Goal: Complete application form

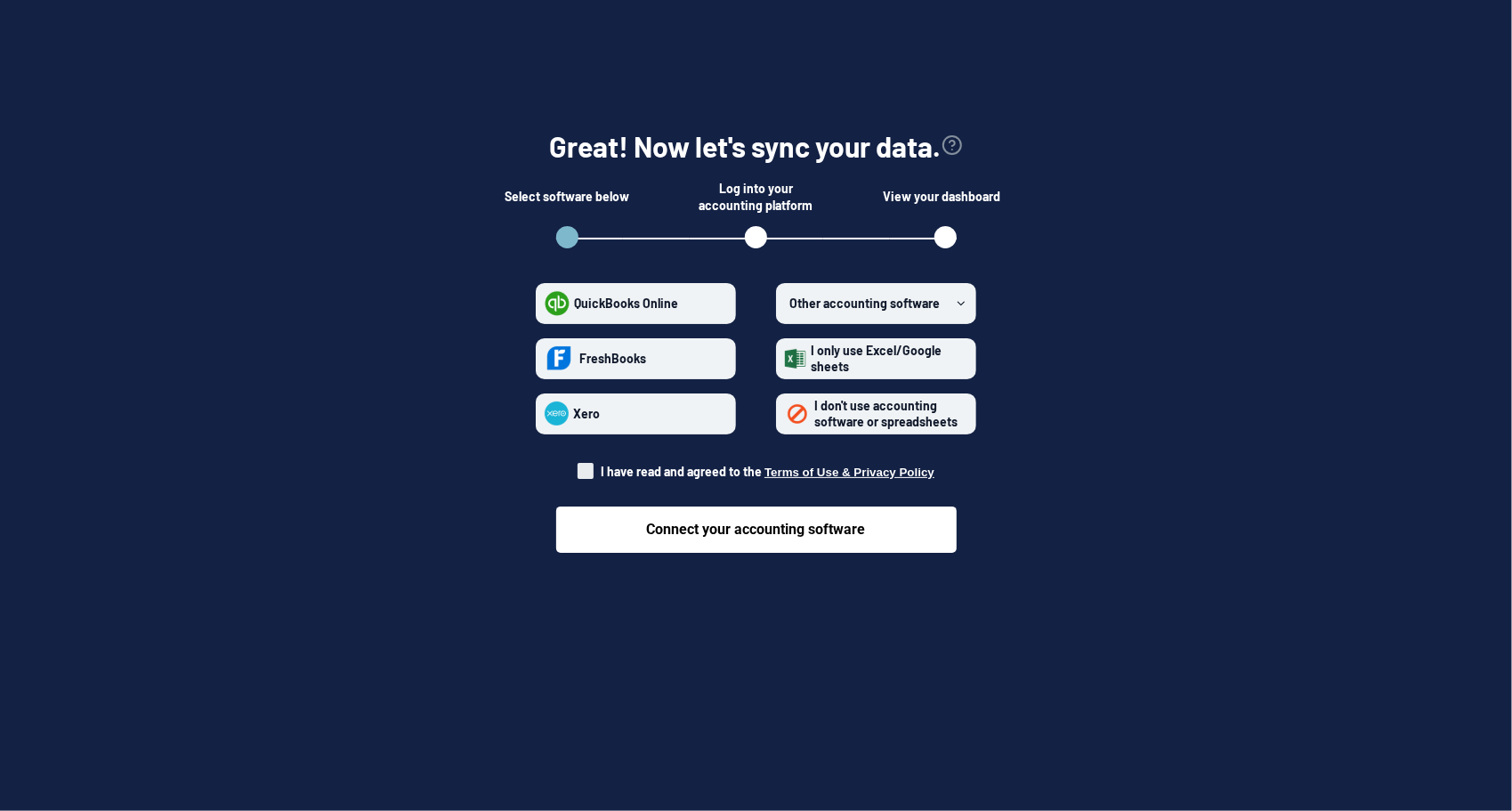
click at [859, 299] on span "Other accounting software" at bounding box center [864, 303] width 151 height 15
click at [786, 303] on software "Other accounting software" at bounding box center [785, 303] width 1 height 1
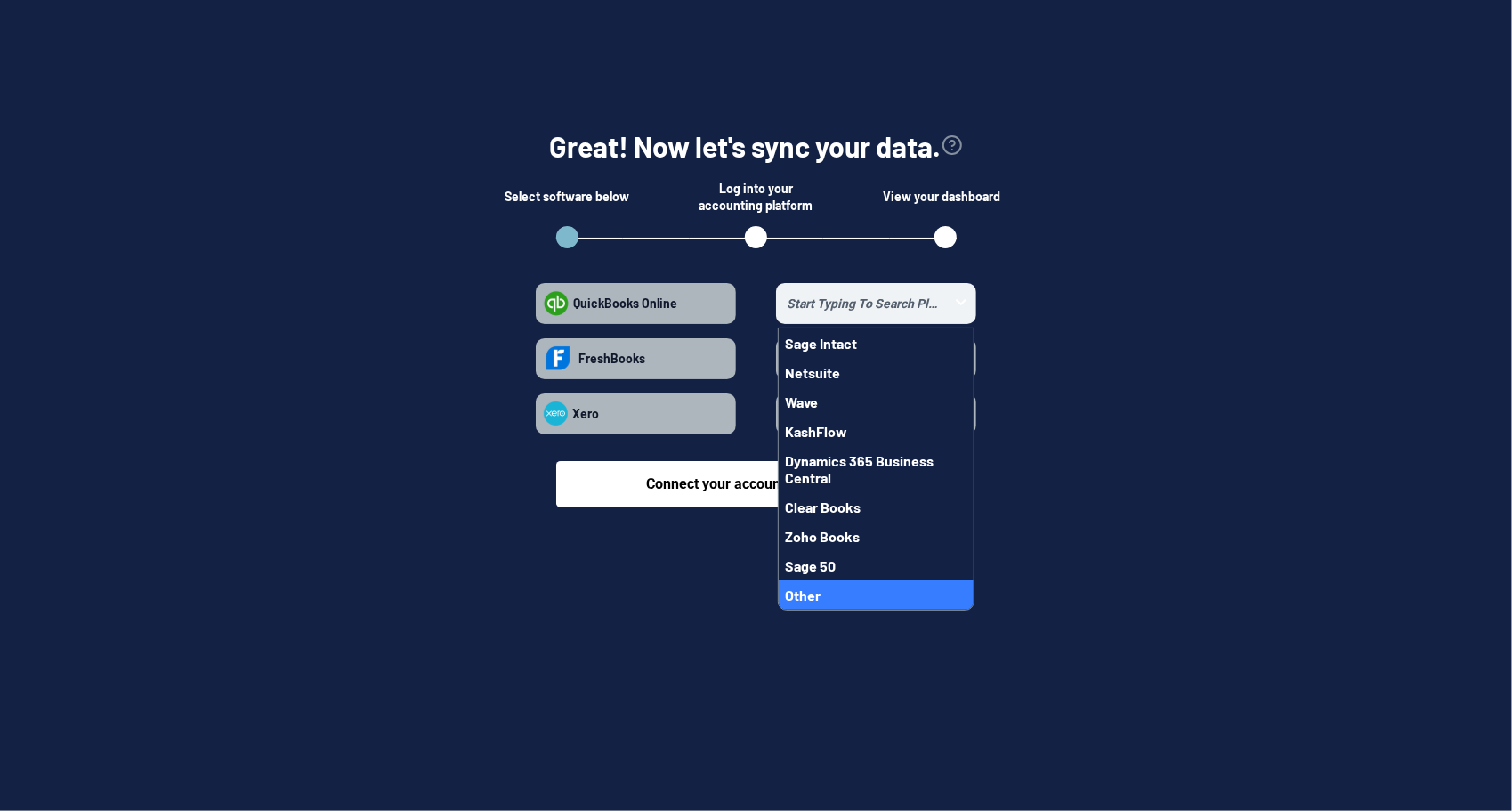
click at [867, 592] on button "Other" at bounding box center [876, 595] width 195 height 30
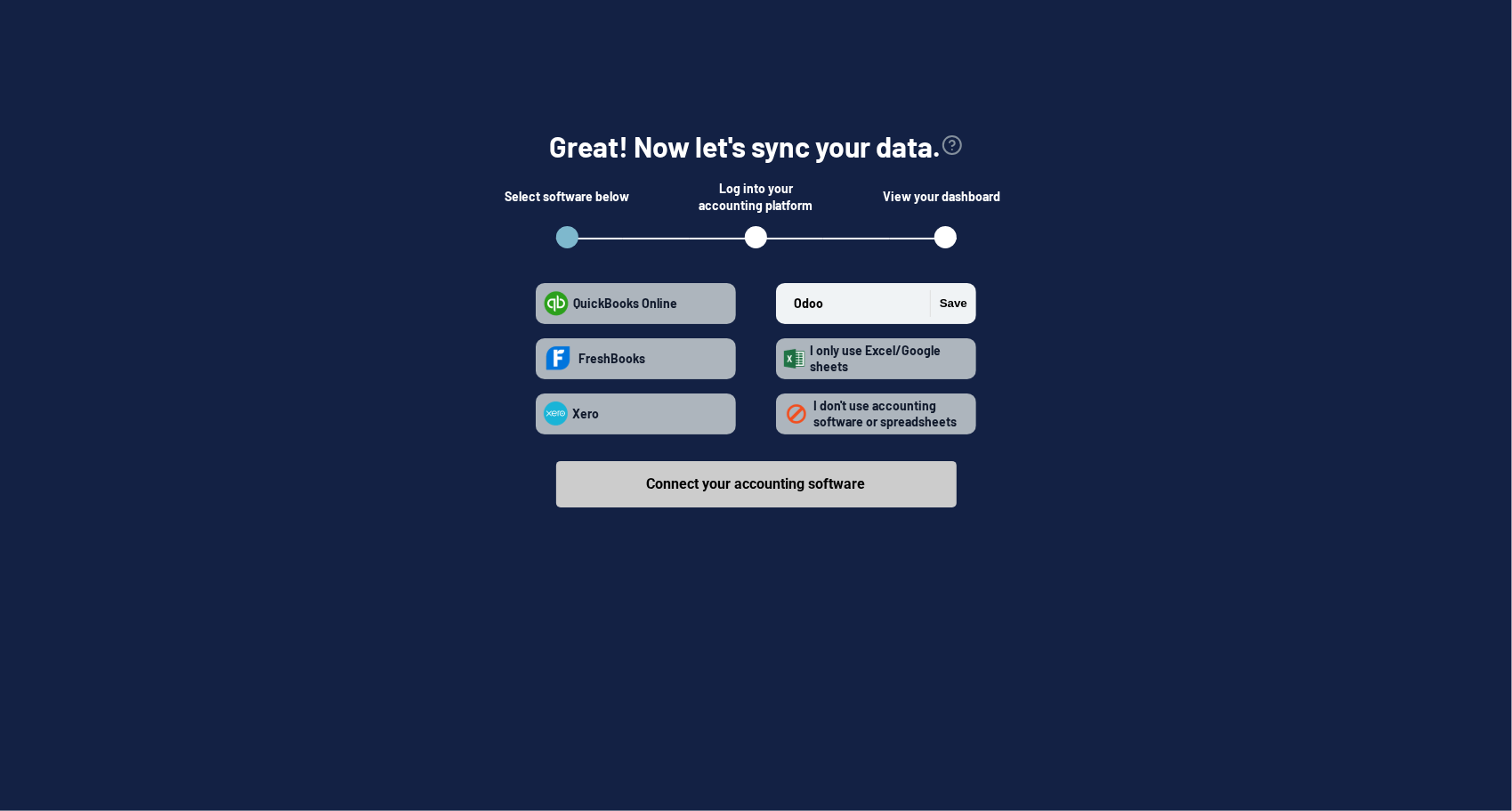
type input "Odoo"
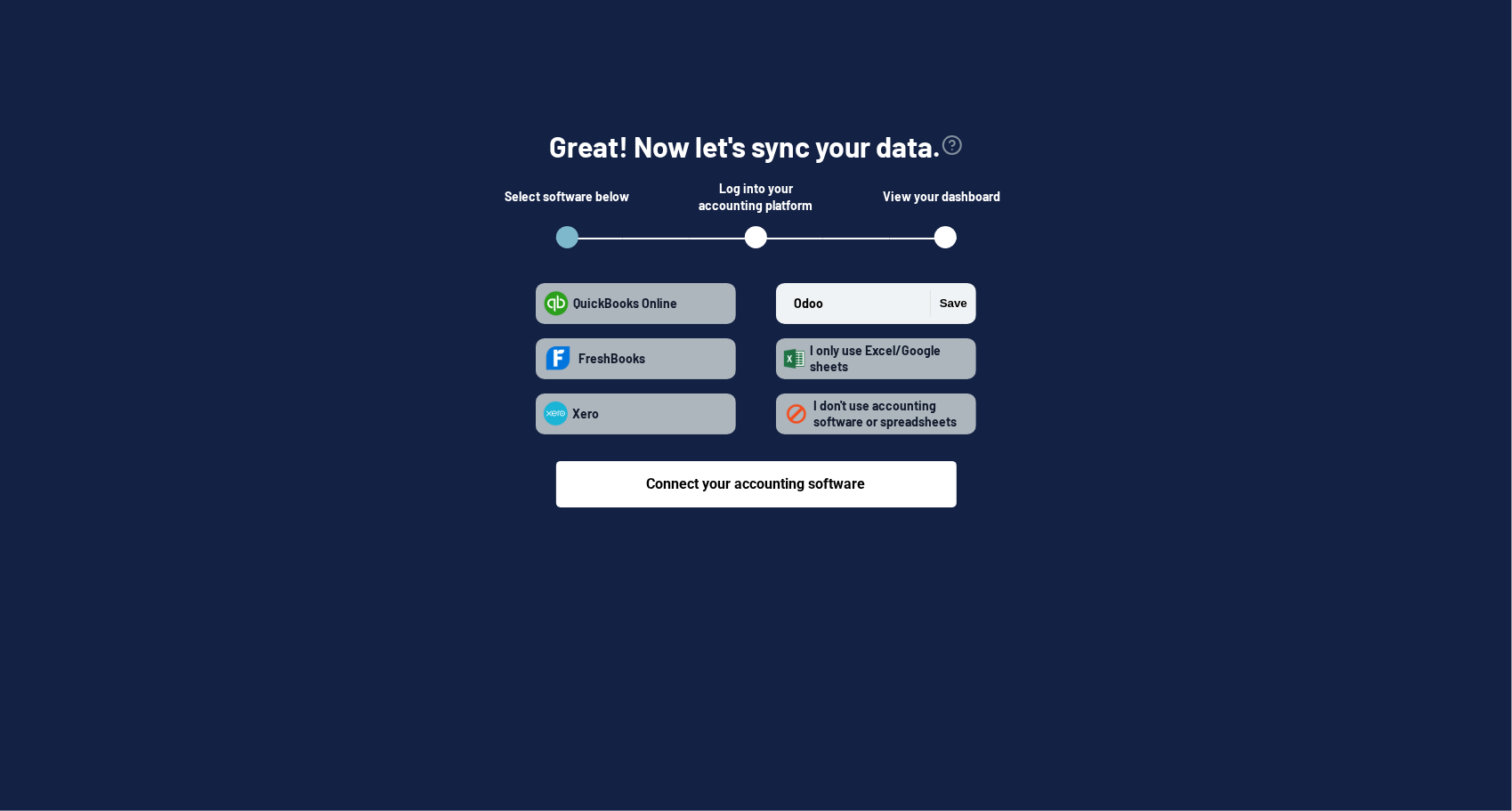
click at [961, 296] on button "Save" at bounding box center [949, 303] width 37 height 27
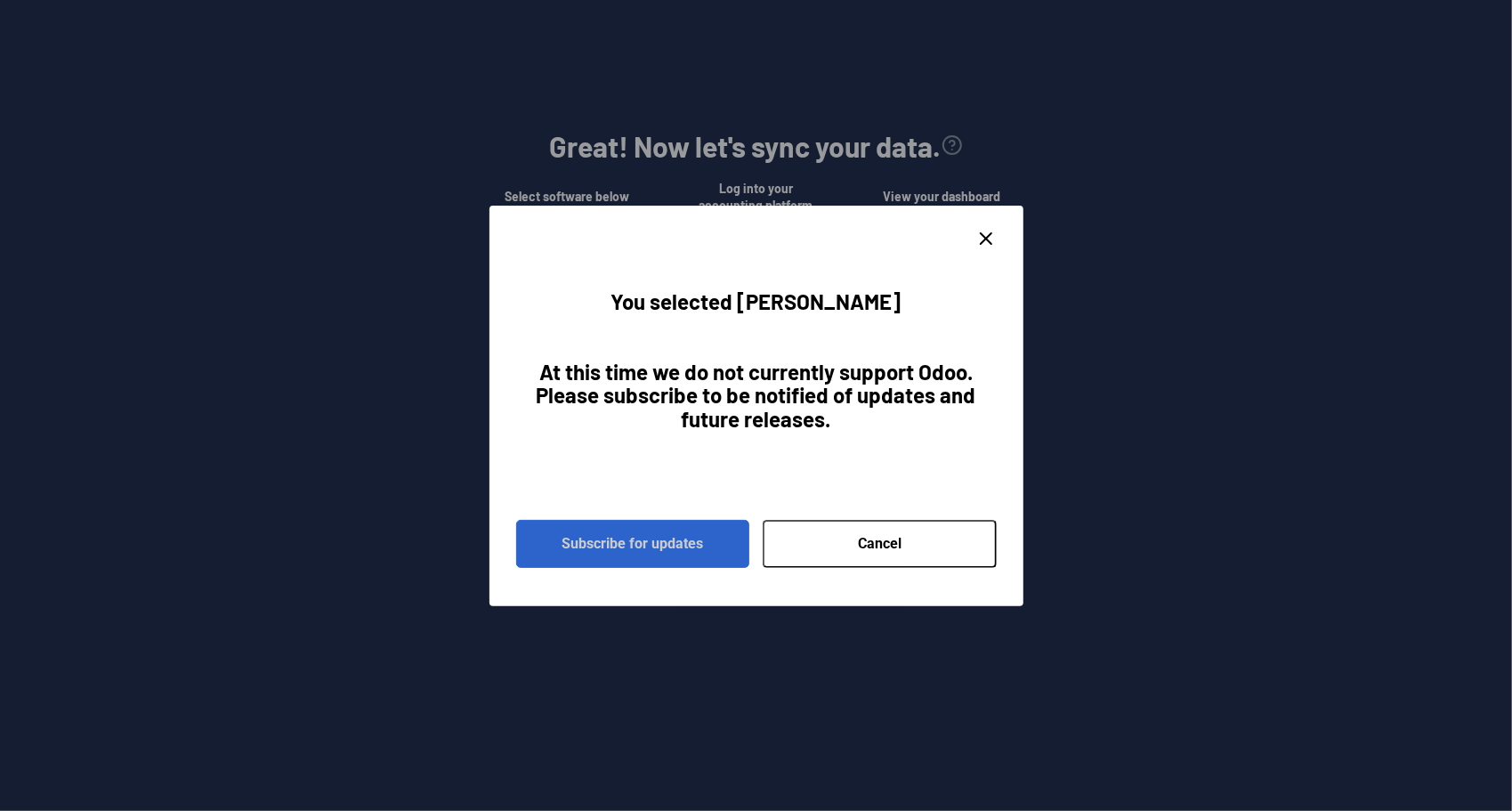
drag, startPoint x: 687, startPoint y: 537, endPoint x: 584, endPoint y: 539, distance: 103.0
click at [687, 537] on button "Subscribe for updates" at bounding box center [633, 543] width 234 height 48
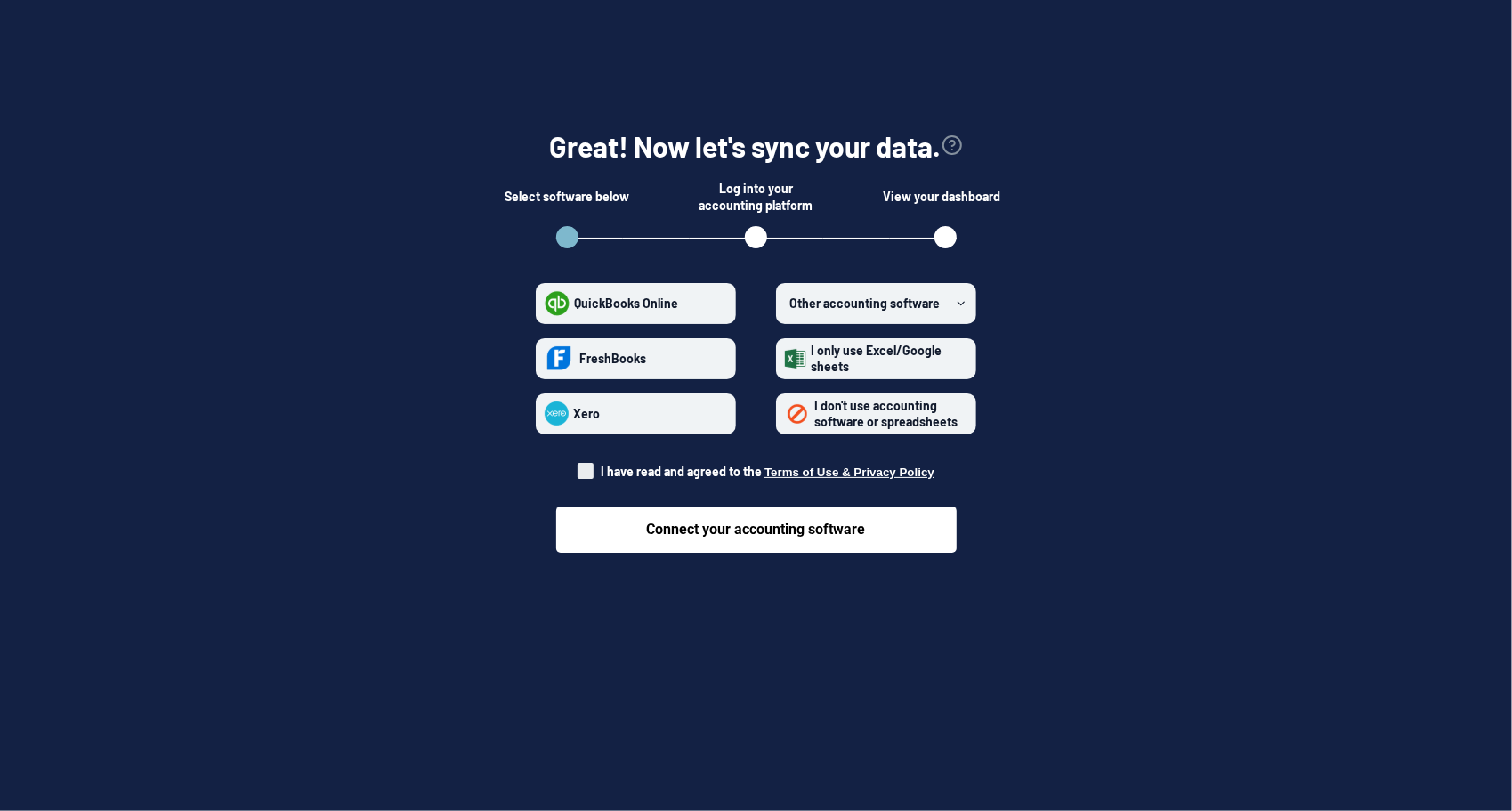
click at [584, 470] on span at bounding box center [585, 471] width 16 height 16
click at [579, 467] on input "I have read and agreed to the Terms of Use & Privacy Policy" at bounding box center [578, 466] width 1 height 1
checkbox input "true"
click at [910, 408] on span "I don't use accounting software or spreadsheets" at bounding box center [885, 414] width 143 height 32
click at [786, 413] on spreadsheets "I don't use accounting software or spreadsheets" at bounding box center [785, 413] width 1 height 1
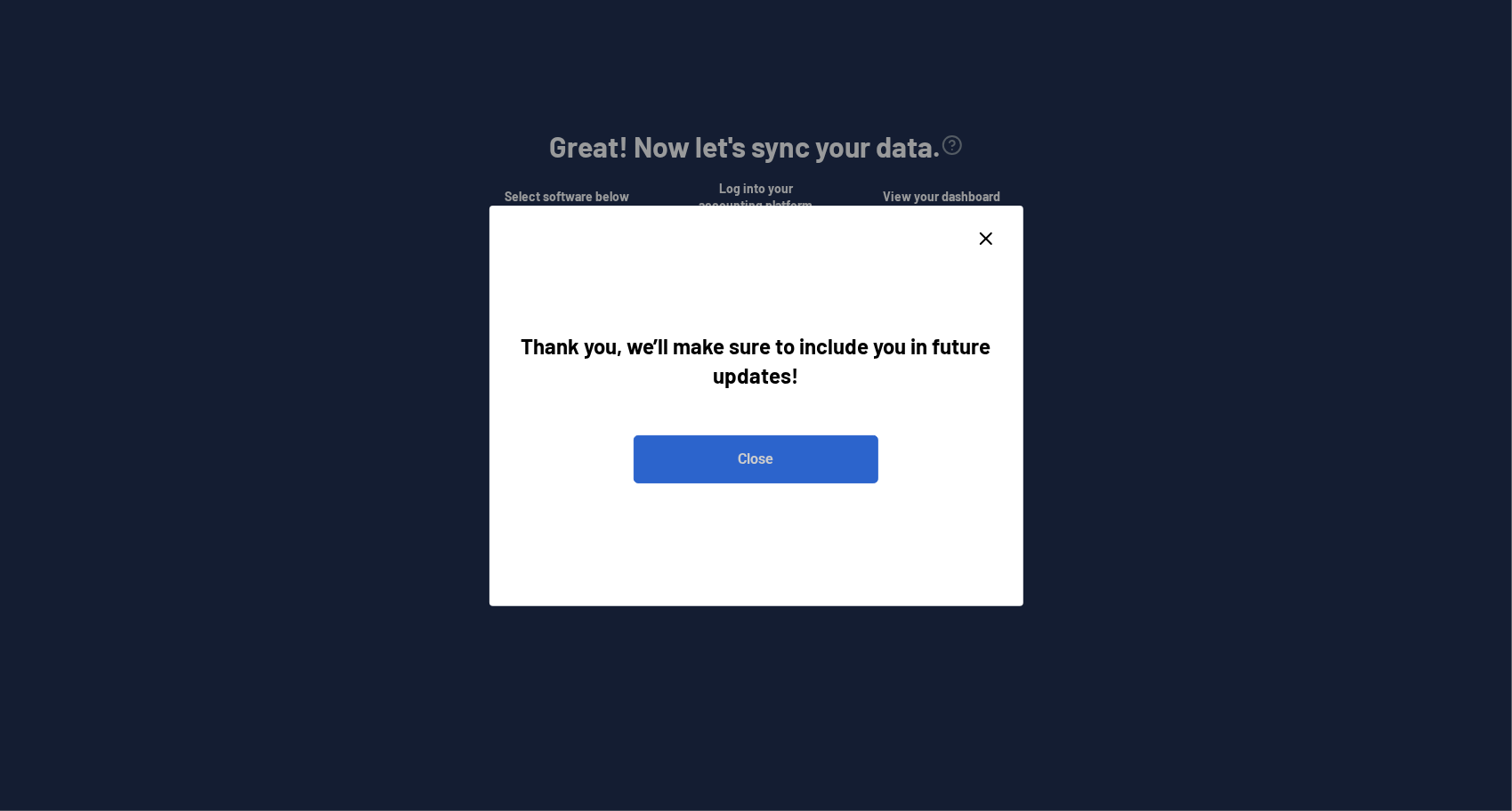
click at [735, 468] on button "Close" at bounding box center [756, 459] width 244 height 48
radio spreadsheets "false"
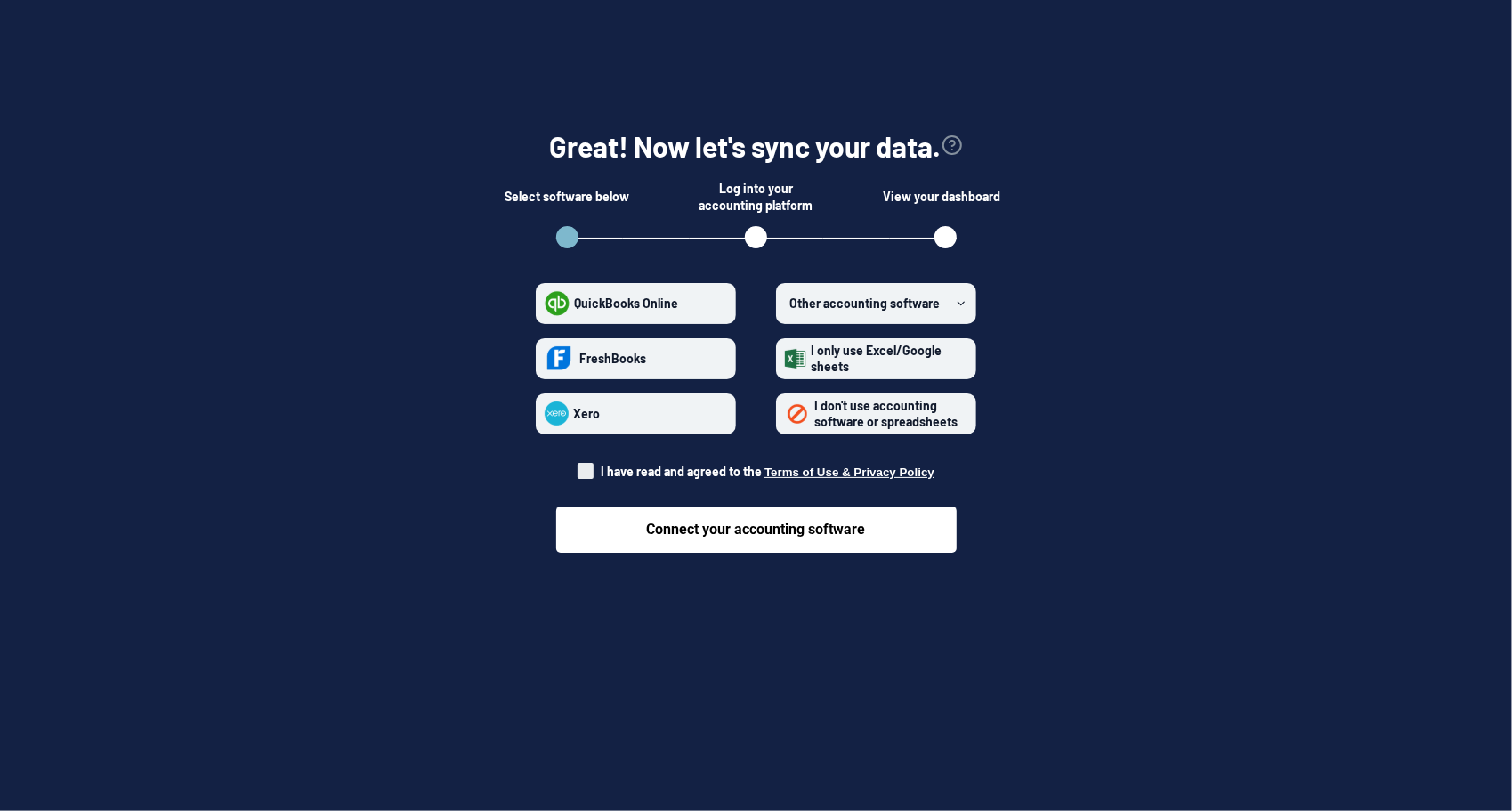
click at [876, 360] on span "I only use Excel/Google sheets" at bounding box center [886, 359] width 161 height 32
click at [786, 359] on sheets "I only use Excel/Google sheets" at bounding box center [785, 358] width 1 height 1
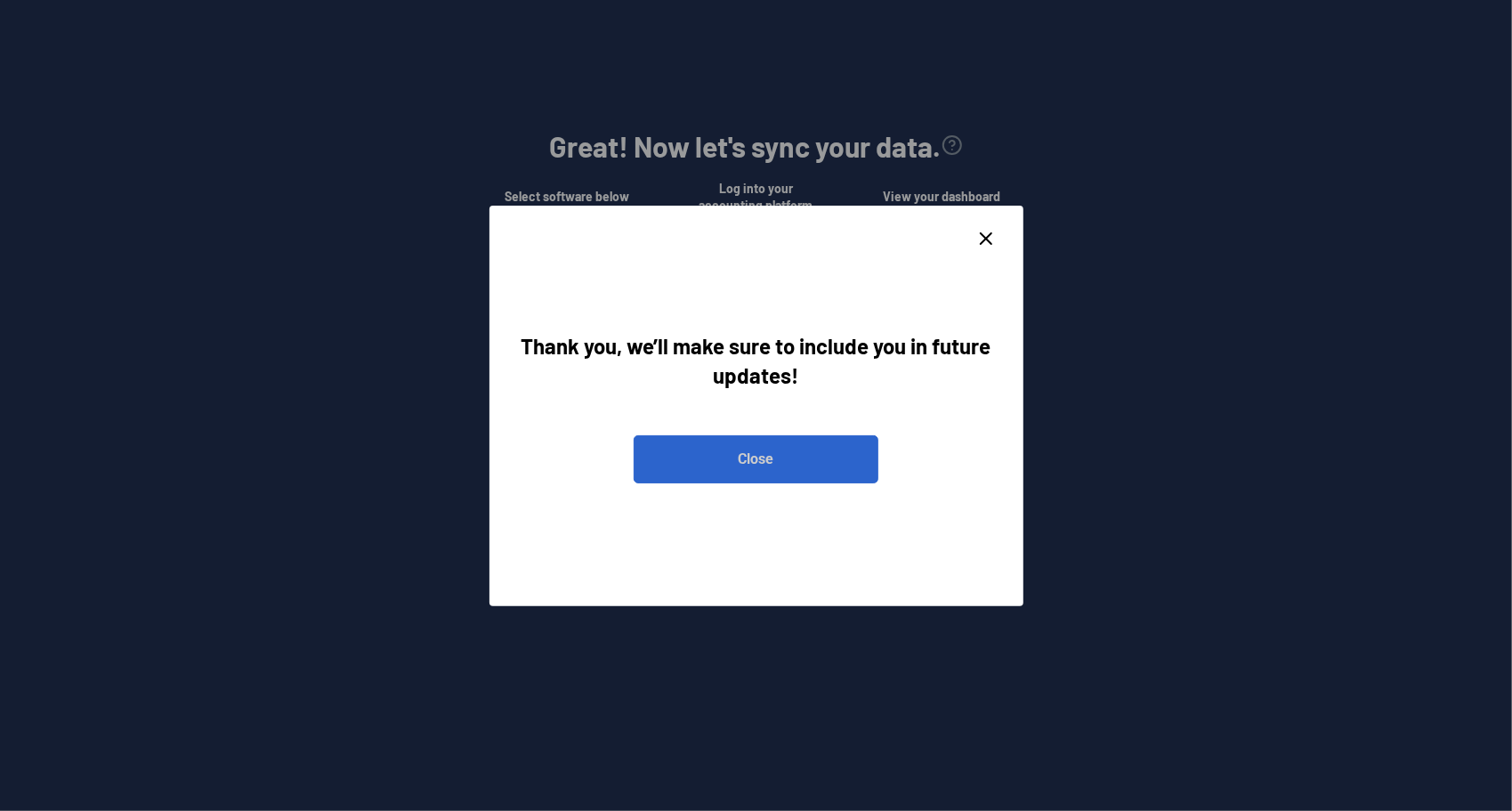
click at [758, 461] on button "Close" at bounding box center [756, 459] width 244 height 48
radio sheets "false"
